Goal: Information Seeking & Learning: Find specific fact

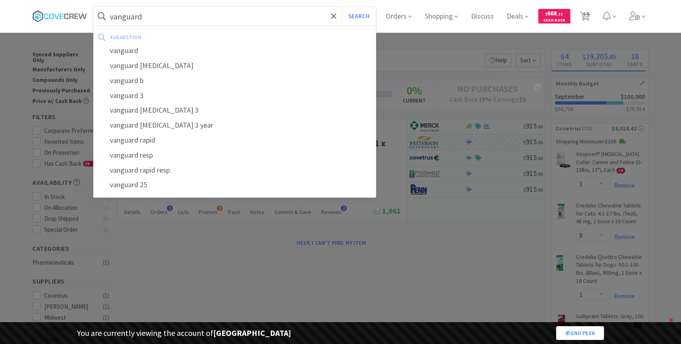
select select "1"
select select "8"
select select "1"
select select "2"
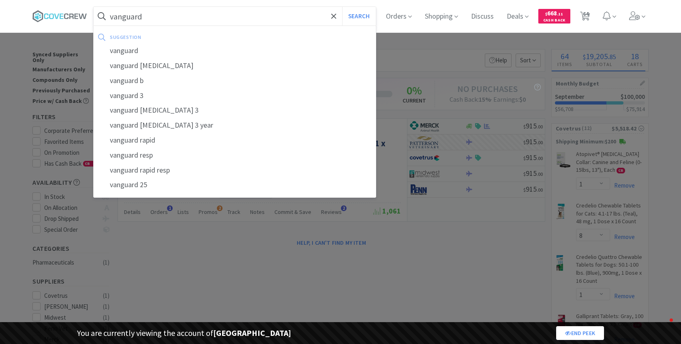
select select "1"
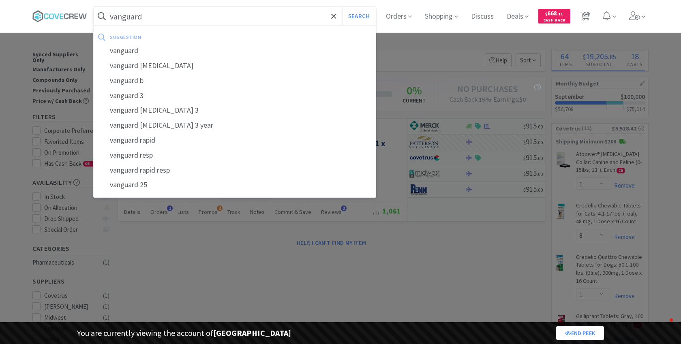
select select "1"
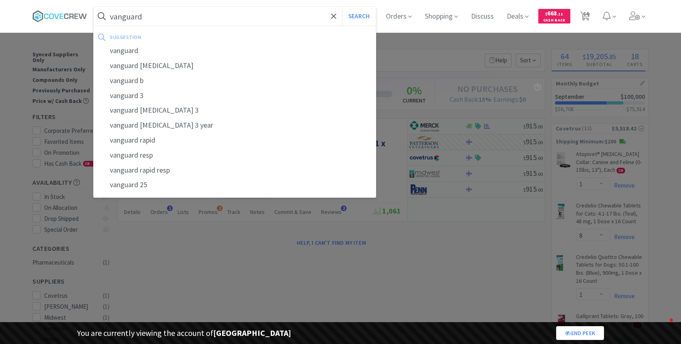
select select "1"
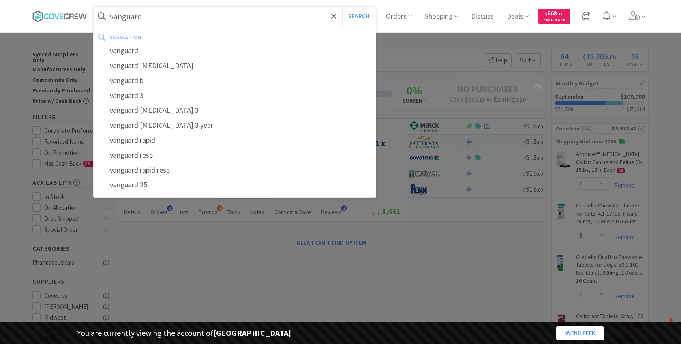
select select "1"
select select "2"
select select "1"
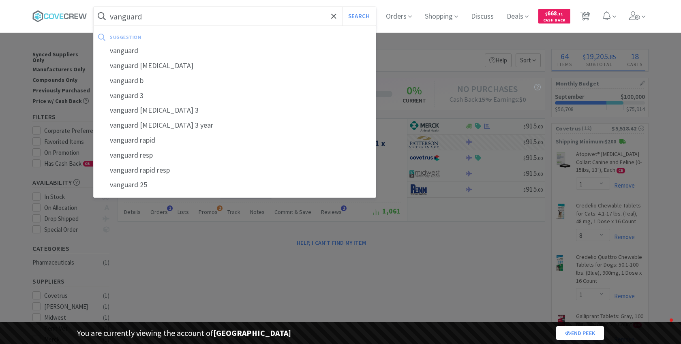
select select "1"
select select "5"
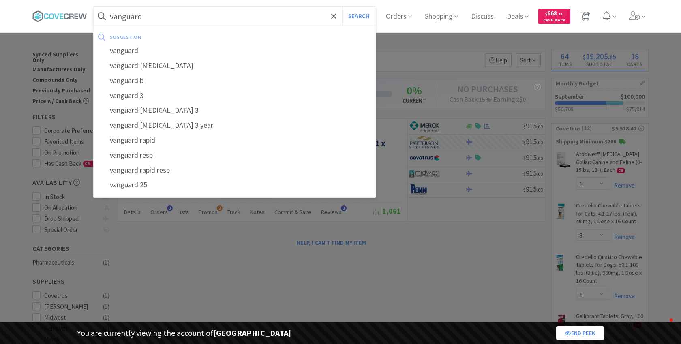
select select "2"
select select "1"
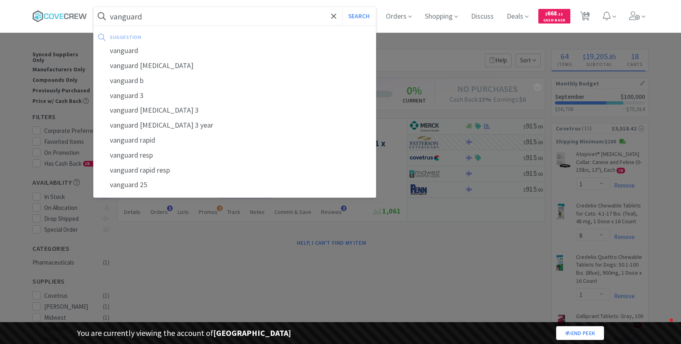
select select "1"
select select "2"
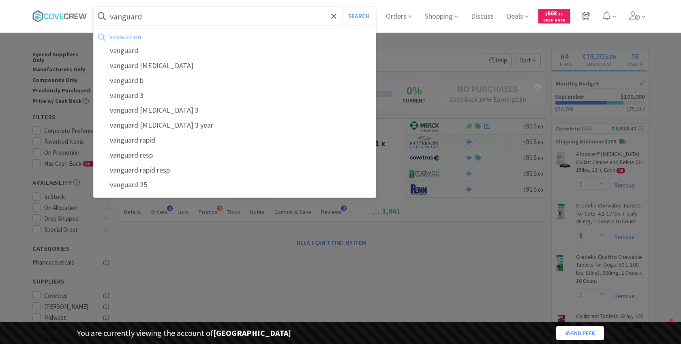
select select "2"
select select "4"
select select "3"
select select "1"
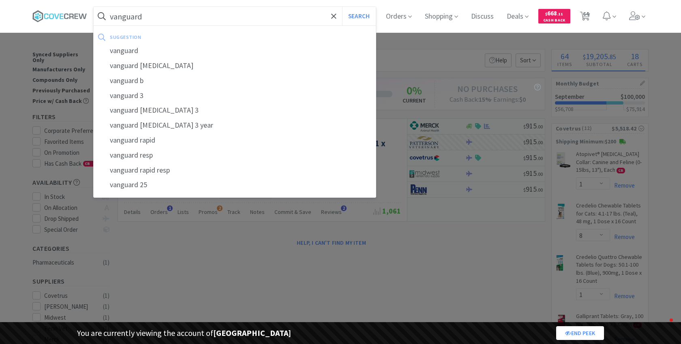
select select "1"
select select "3"
select select "2"
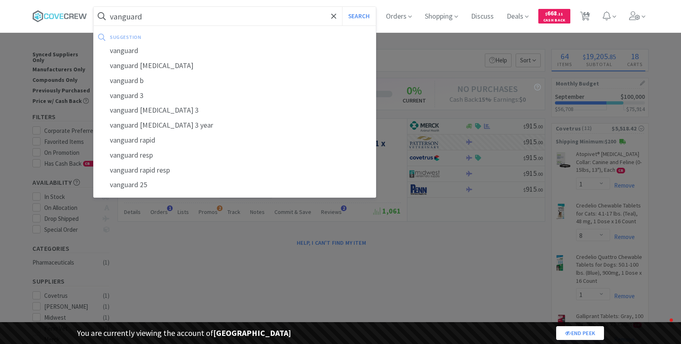
select select "2"
select select "1"
select select "2"
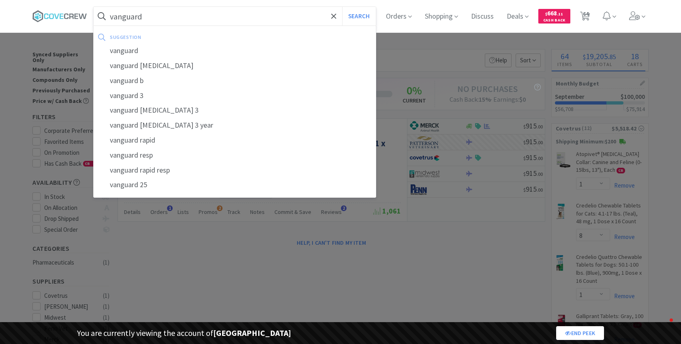
select select "25"
select select "1"
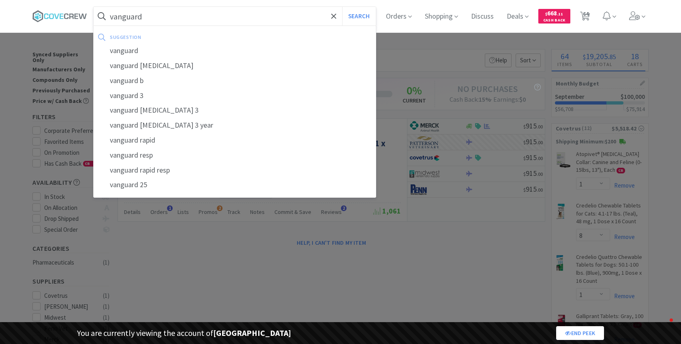
select select "5"
select select "2"
click at [470, 111] on div at bounding box center [340, 172] width 681 height 344
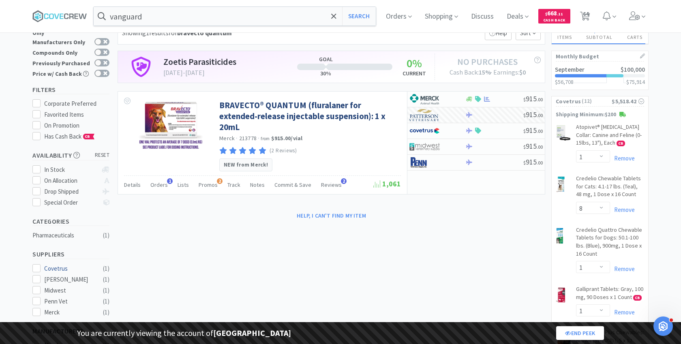
scroll to position [38, 0]
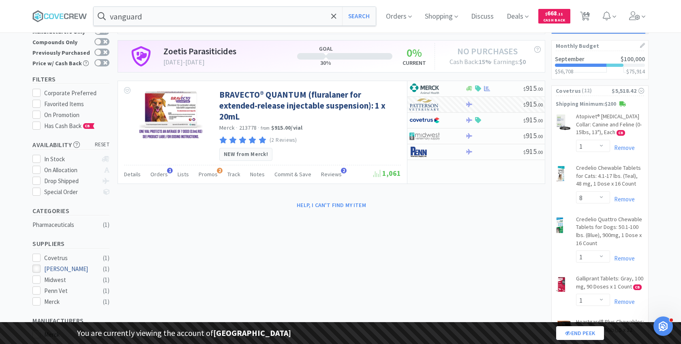
click at [39, 266] on icon at bounding box center [37, 269] width 6 height 6
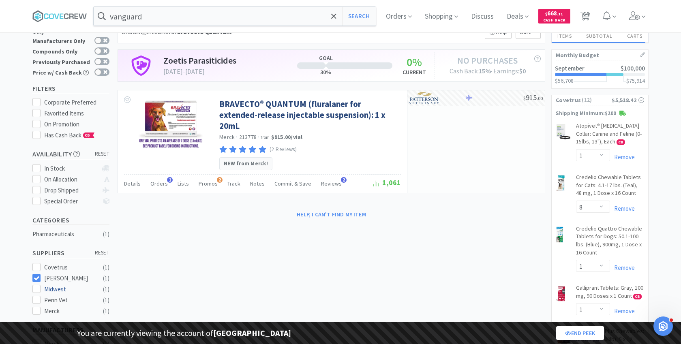
scroll to position [29, 0]
click at [53, 306] on div "Merck" at bounding box center [69, 311] width 50 height 10
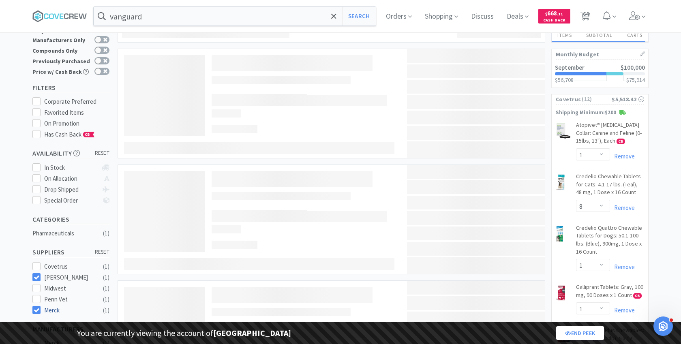
click at [61, 306] on div "Merck" at bounding box center [69, 311] width 50 height 10
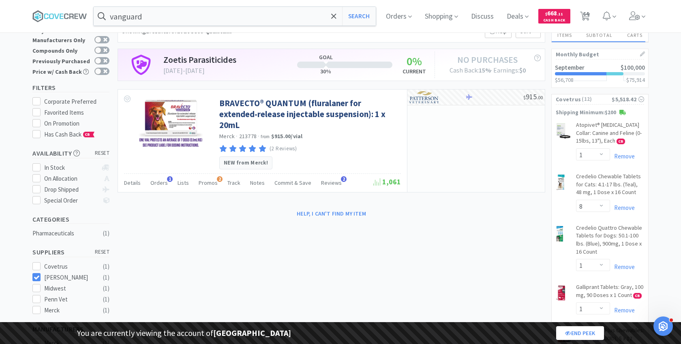
scroll to position [14, 0]
